Goal: Task Accomplishment & Management: Use online tool/utility

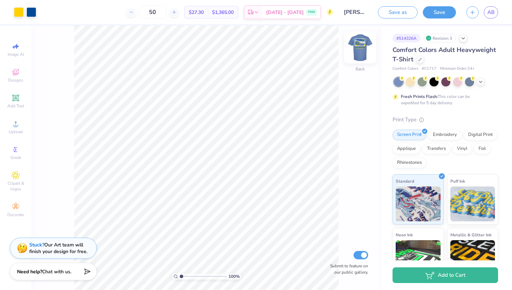
click at [357, 49] on img at bounding box center [360, 47] width 28 height 28
click at [18, 14] on div at bounding box center [19, 12] width 10 height 10
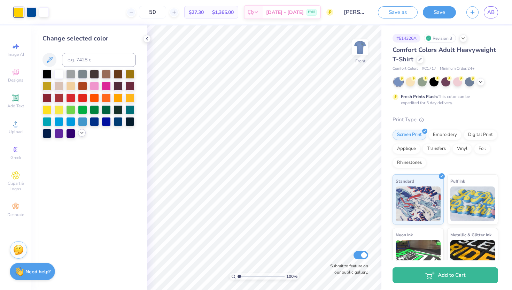
click at [81, 135] on icon at bounding box center [82, 133] width 6 height 6
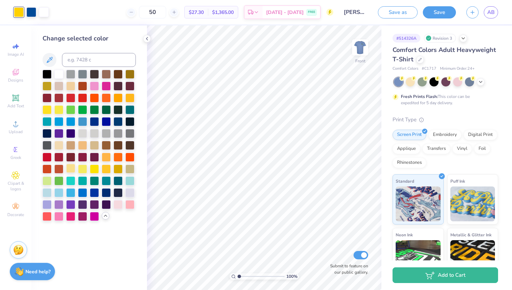
click at [71, 170] on div at bounding box center [70, 168] width 9 height 9
click at [365, 55] on img at bounding box center [360, 47] width 28 height 28
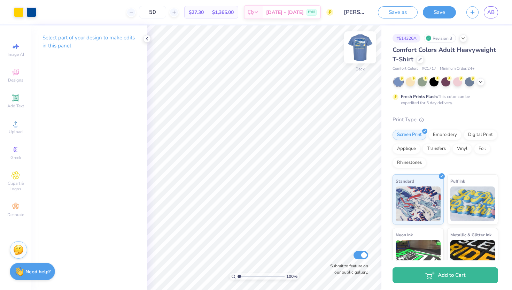
click at [361, 52] on img at bounding box center [360, 47] width 28 height 28
click at [19, 11] on div at bounding box center [19, 12] width 10 height 10
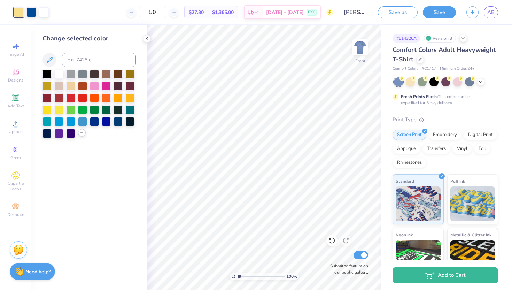
click at [80, 132] on icon at bounding box center [82, 133] width 6 height 6
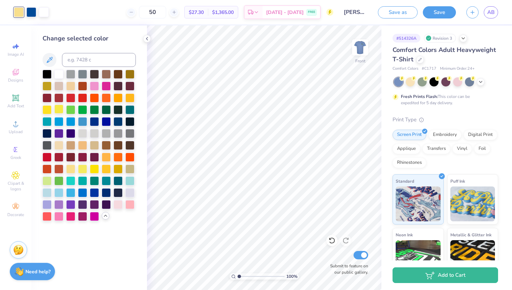
click at [58, 111] on div at bounding box center [58, 108] width 9 height 9
click at [58, 144] on div at bounding box center [58, 144] width 9 height 9
click at [72, 168] on div at bounding box center [70, 168] width 9 height 9
click at [129, 208] on div at bounding box center [129, 203] width 9 height 9
click at [129, 205] on div at bounding box center [129, 203] width 9 height 9
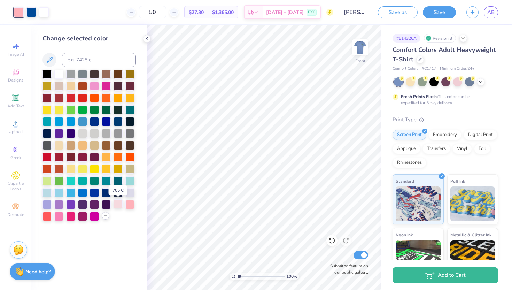
click at [118, 203] on div at bounding box center [118, 203] width 9 height 9
click at [118, 208] on div at bounding box center [118, 203] width 9 height 9
click at [70, 169] on div at bounding box center [70, 168] width 9 height 9
click at [50, 182] on div at bounding box center [46, 179] width 9 height 9
click at [69, 170] on div at bounding box center [70, 168] width 9 height 9
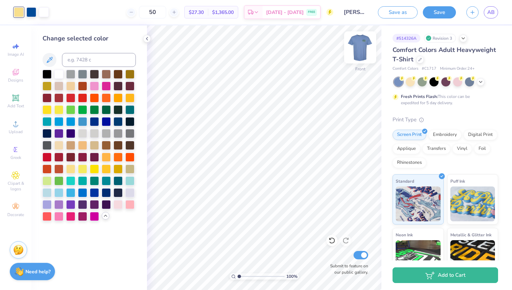
click at [358, 60] on div at bounding box center [360, 47] width 32 height 32
